Goal: Use online tool/utility: Utilize a website feature to perform a specific function

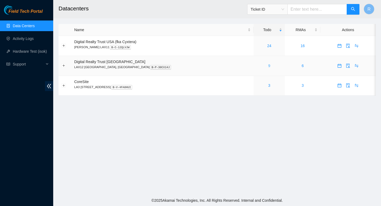
click at [268, 66] on link "9" at bounding box center [269, 66] width 2 height 4
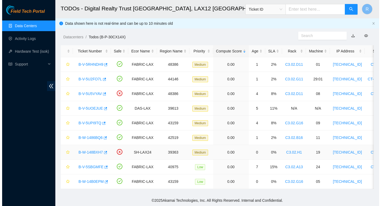
scroll to position [3, 0]
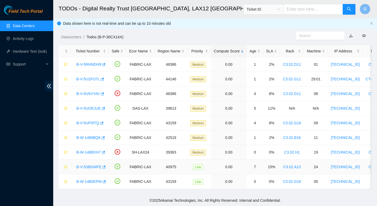
click at [85, 165] on link "B-V-5SBGMFE" at bounding box center [88, 167] width 25 height 4
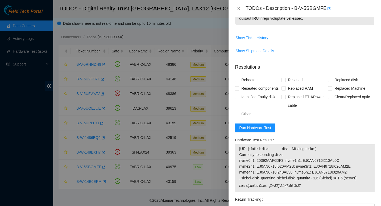
scroll to position [414, 0]
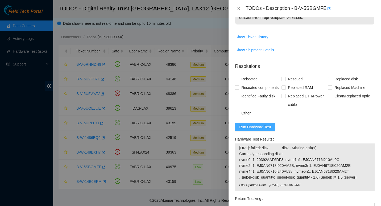
click at [261, 124] on span "Run Hardware Test" at bounding box center [255, 127] width 32 height 6
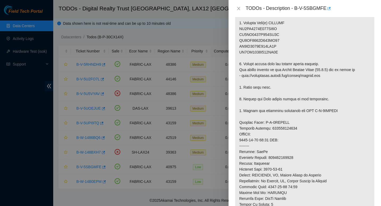
scroll to position [169, 0]
click at [280, 123] on p at bounding box center [304, 110] width 139 height 319
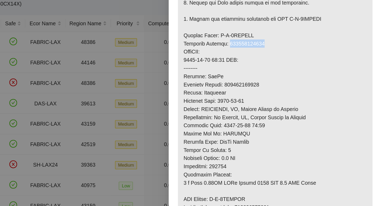
scroll to position [231, 0]
click at [284, 59] on p at bounding box center [304, 47] width 139 height 319
